Goal: Find specific page/section: Find specific page/section

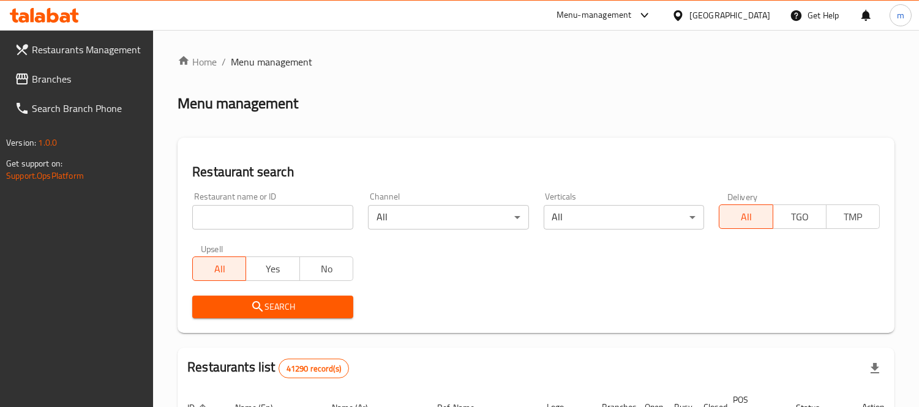
drag, startPoint x: 56, startPoint y: 76, endPoint x: 104, endPoint y: 89, distance: 49.6
click at [56, 76] on span "Branches" at bounding box center [88, 79] width 112 height 15
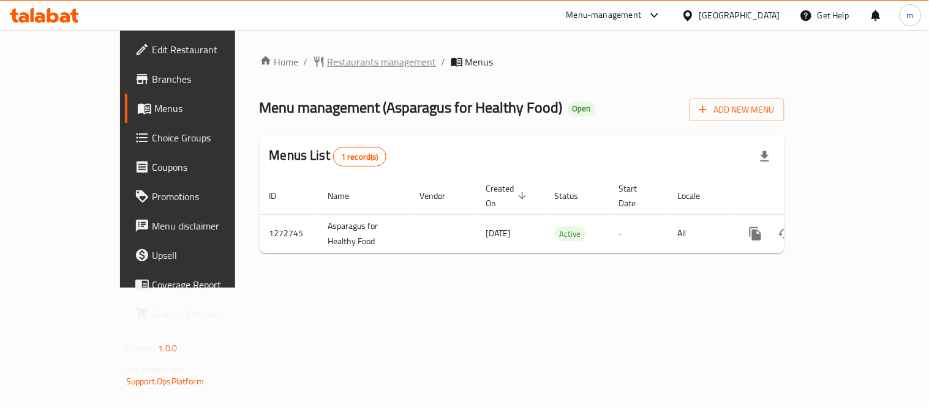
click at [327, 59] on span "Restaurants management" at bounding box center [381, 61] width 109 height 15
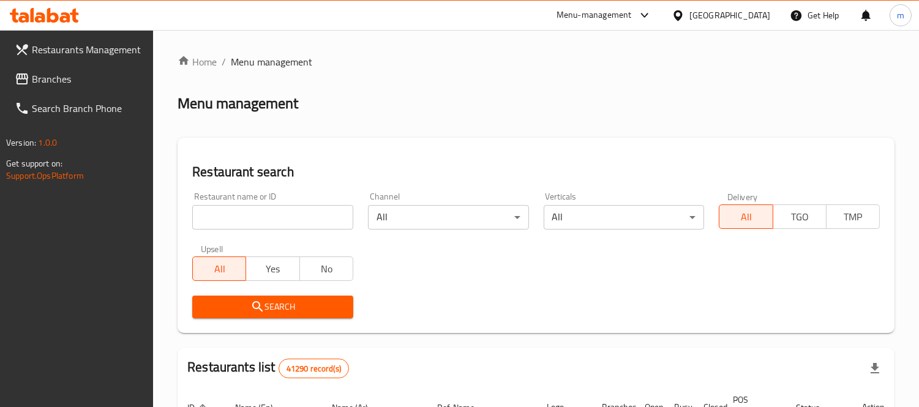
click at [334, 217] on input "search" at bounding box center [272, 217] width 161 height 24
paste input "690400"
type input "690400"
click button "Search" at bounding box center [272, 307] width 161 height 23
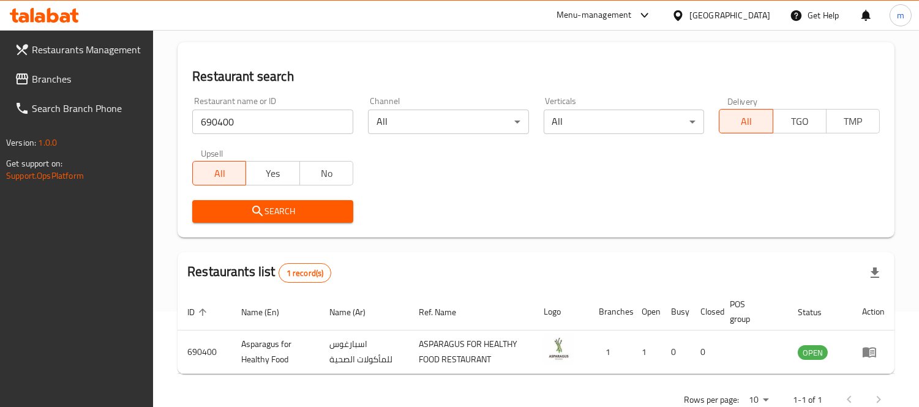
scroll to position [129, 0]
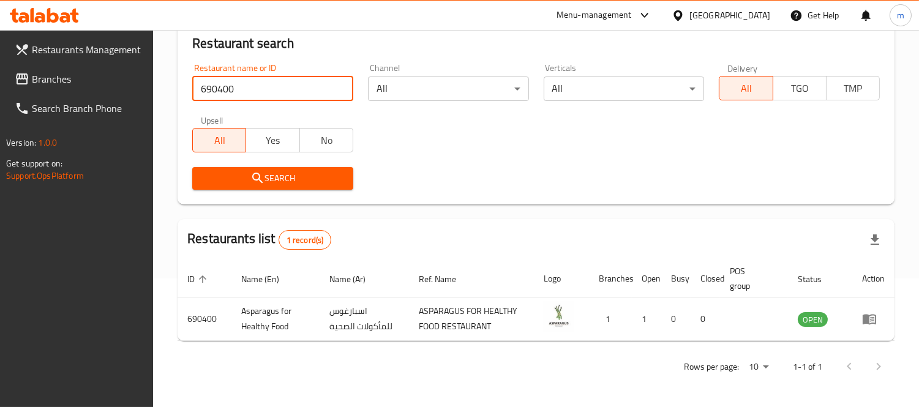
click at [750, 16] on div "[GEOGRAPHIC_DATA]" at bounding box center [729, 15] width 81 height 13
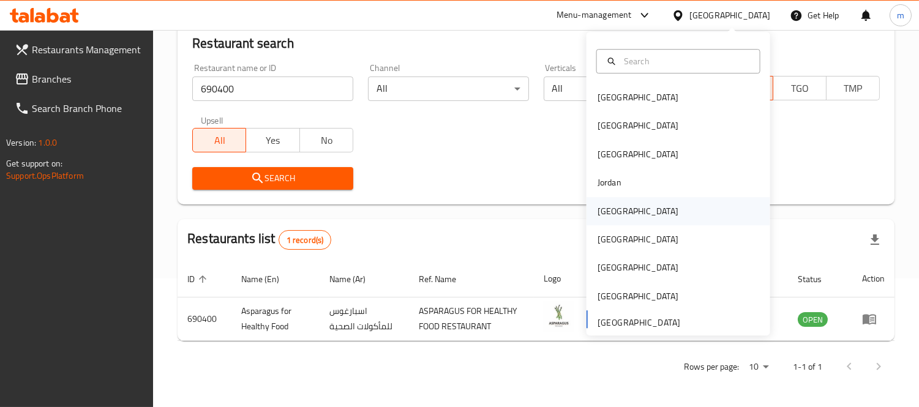
click at [604, 214] on div "Kuwait" at bounding box center [637, 210] width 81 height 13
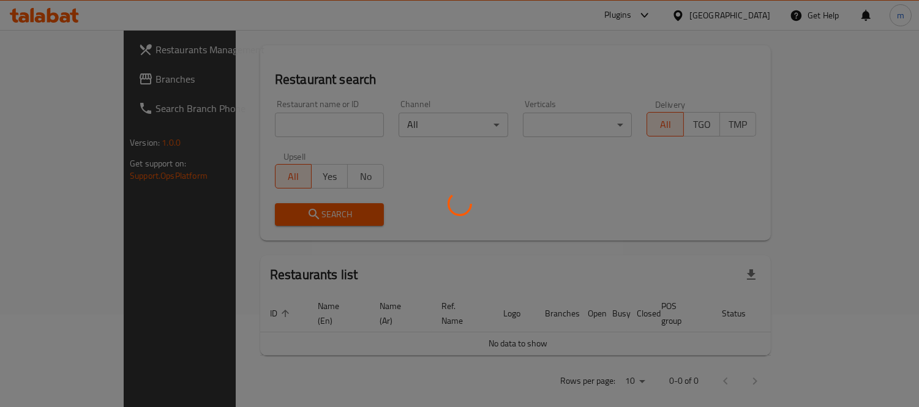
scroll to position [129, 0]
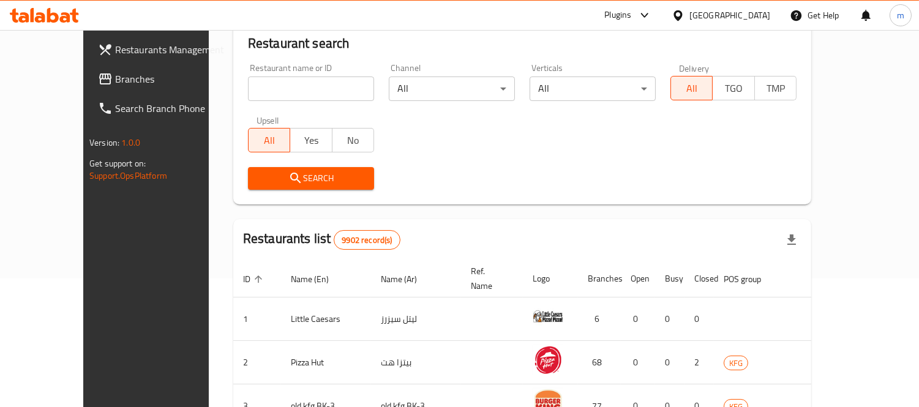
click at [115, 78] on span "Branches" at bounding box center [171, 79] width 112 height 15
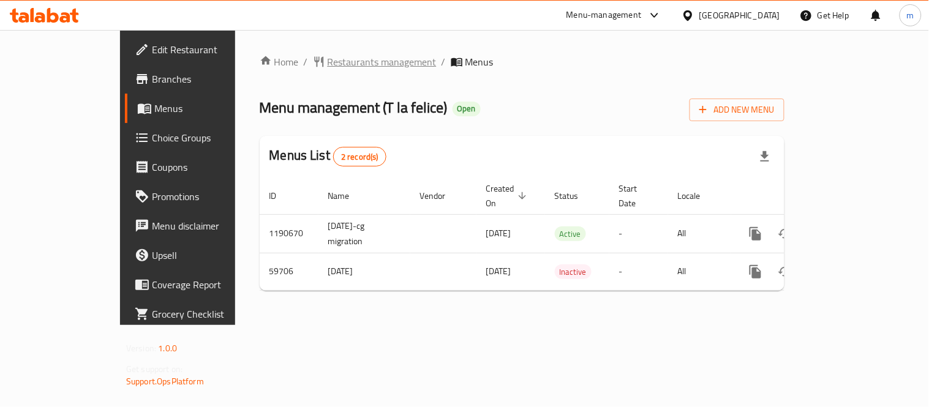
click at [327, 56] on span "Restaurants management" at bounding box center [381, 61] width 109 height 15
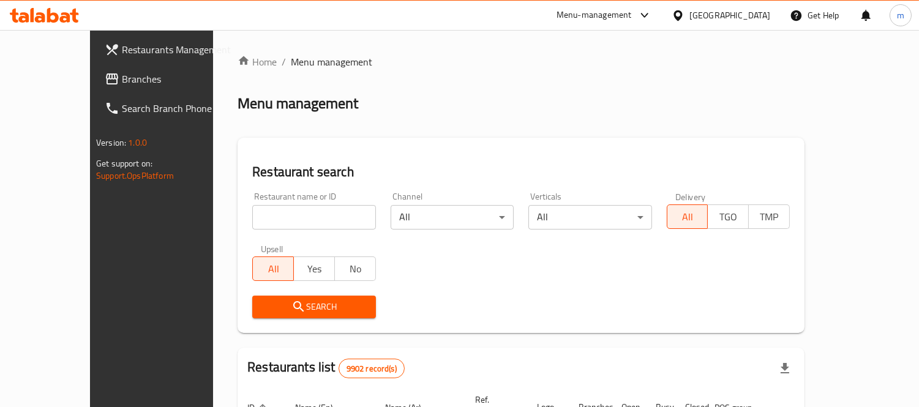
click at [279, 214] on div "Home / Menu management Menu management Restaurant search Restaurant name or ID …" at bounding box center [521, 378] width 567 height 649
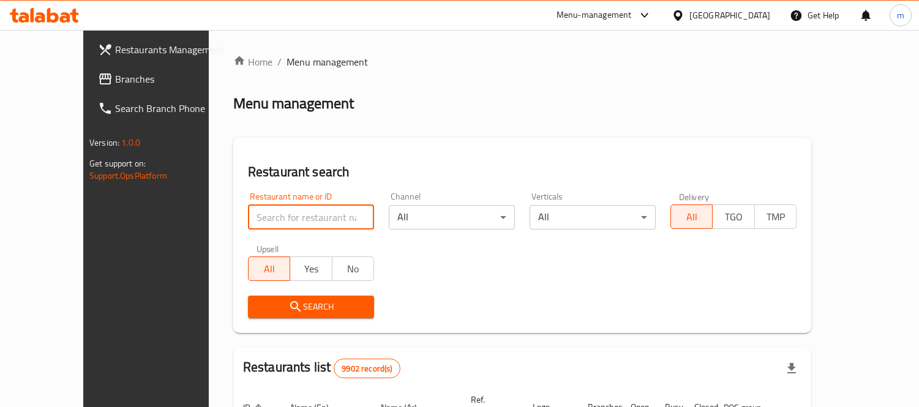
click at [279, 214] on input "search" at bounding box center [311, 217] width 126 height 24
paste input "28844"
type input "28844"
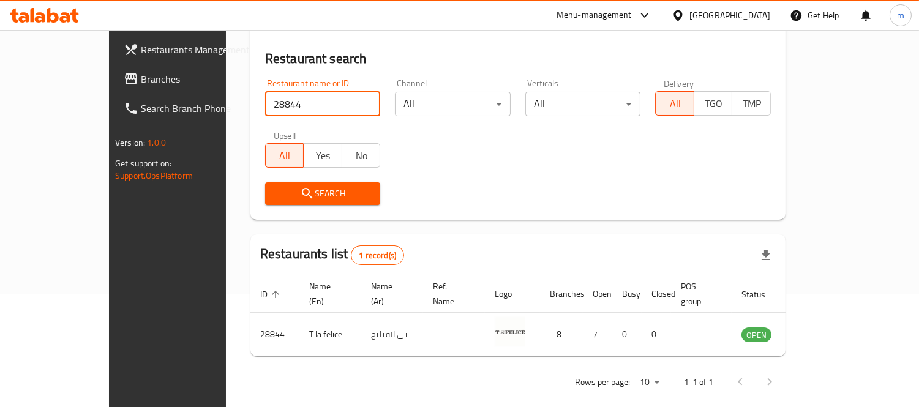
scroll to position [114, 0]
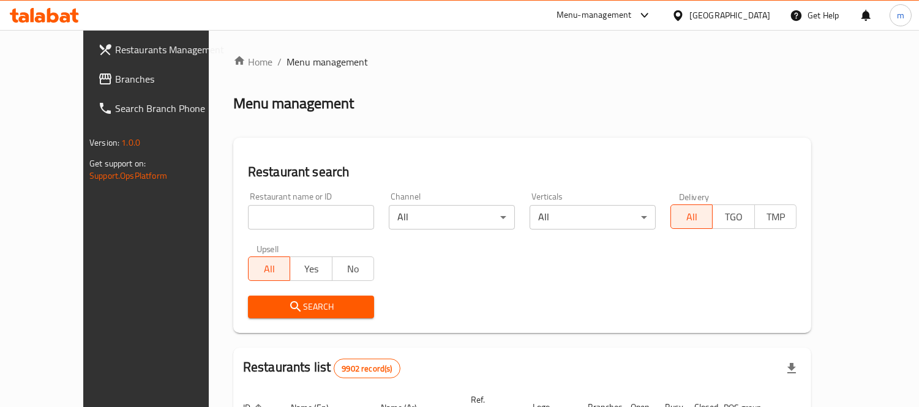
click at [684, 15] on icon at bounding box center [678, 15] width 13 height 13
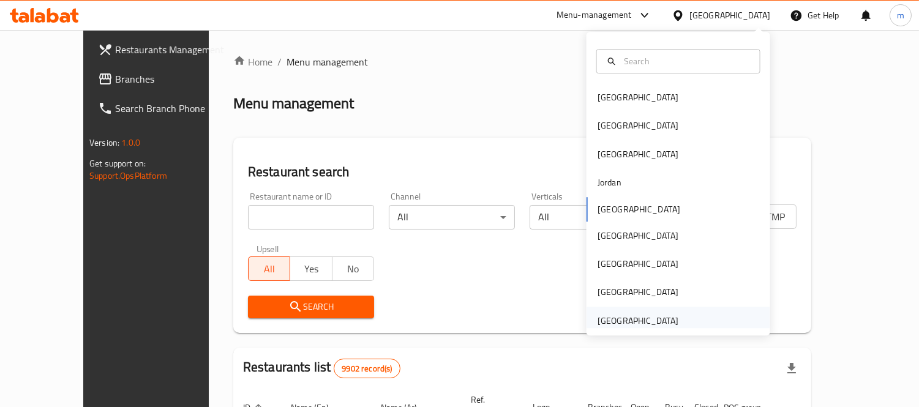
click at [626, 322] on div "[GEOGRAPHIC_DATA]" at bounding box center [637, 320] width 81 height 13
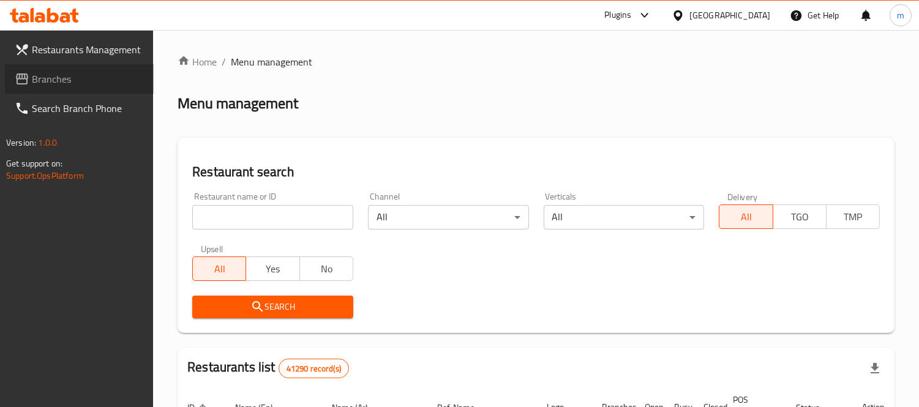
click at [43, 72] on span "Branches" at bounding box center [88, 79] width 112 height 15
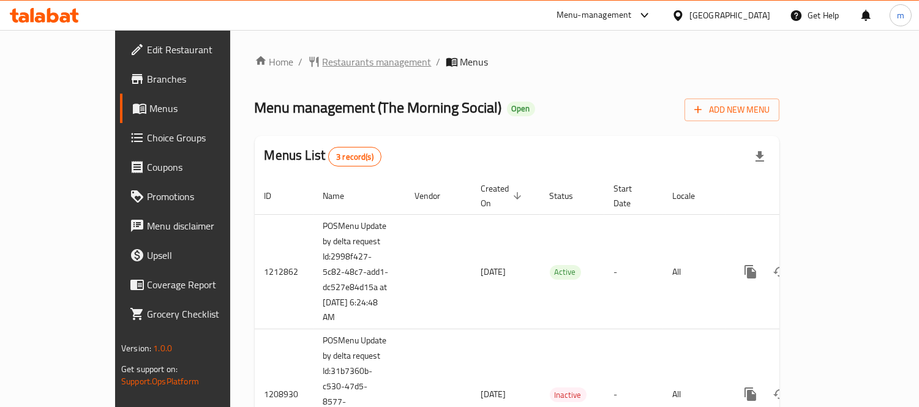
click at [323, 59] on span "Restaurants management" at bounding box center [377, 61] width 109 height 15
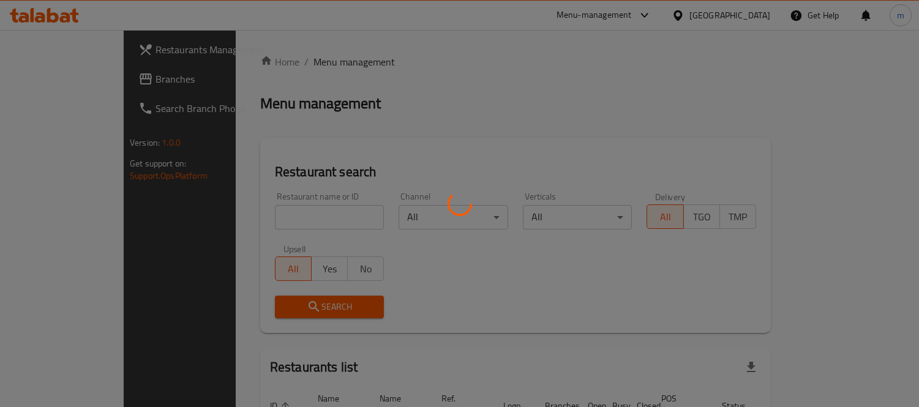
click at [290, 212] on div at bounding box center [459, 203] width 919 height 407
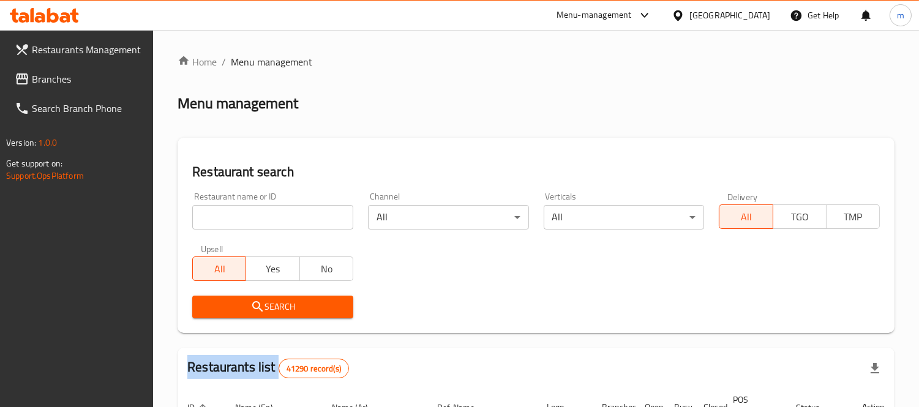
click at [290, 212] on input "search" at bounding box center [272, 217] width 161 height 24
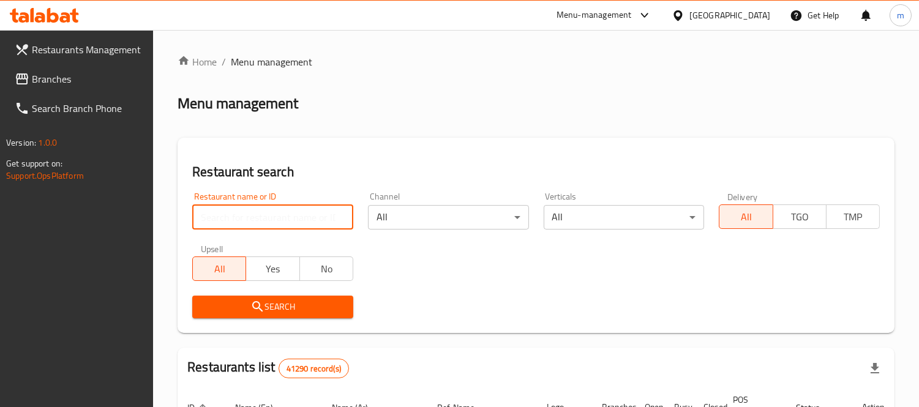
paste input "633740"
type input "633740"
click button "Search" at bounding box center [272, 307] width 161 height 23
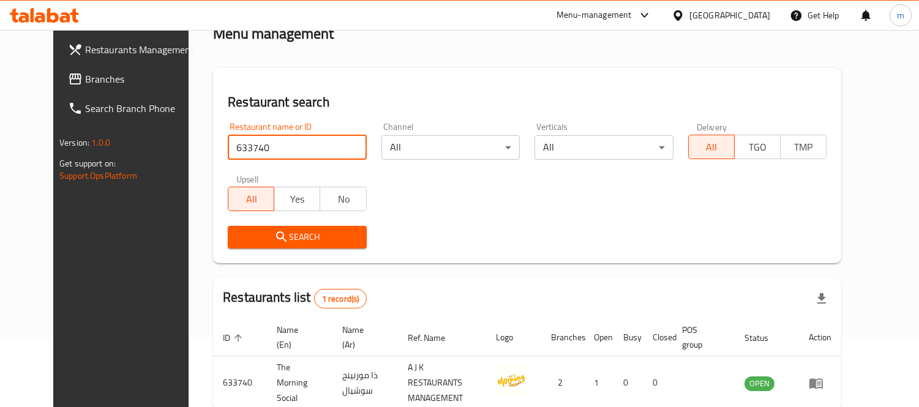
scroll to position [129, 0]
